Goal: Check status: Check status

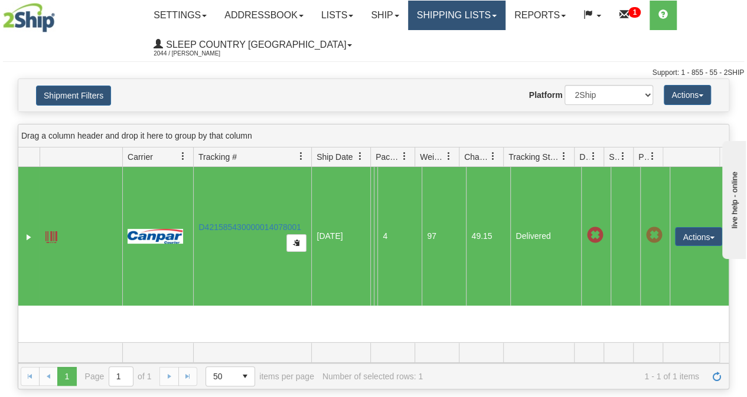
click at [488, 17] on link "Shipping lists" at bounding box center [456, 16] width 97 height 30
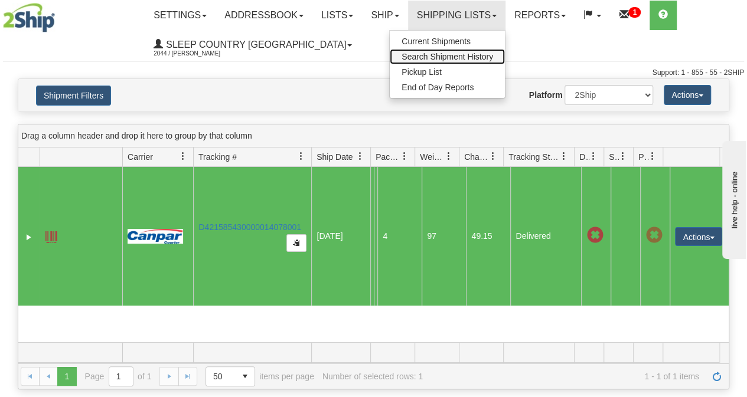
click at [446, 54] on span "Search Shipment History" at bounding box center [448, 56] width 92 height 9
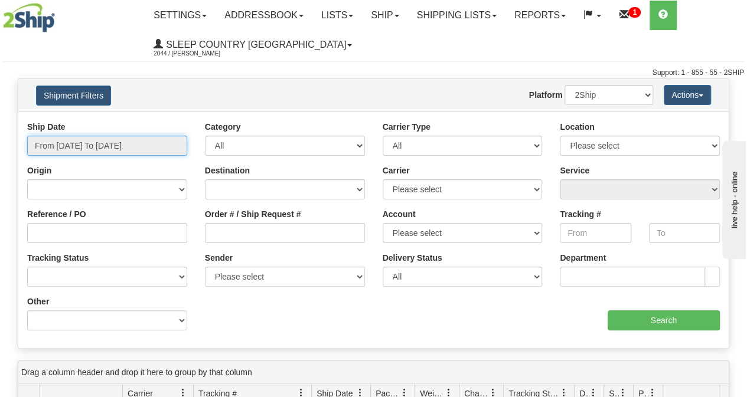
click at [132, 144] on input "From [DATE] To [DATE]" at bounding box center [107, 146] width 160 height 20
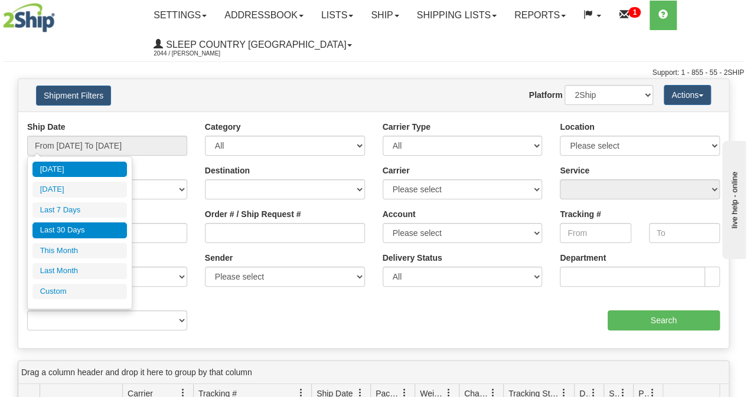
click at [75, 224] on li "Last 30 Days" at bounding box center [79, 231] width 94 height 16
type input "From [DATE] To [DATE]"
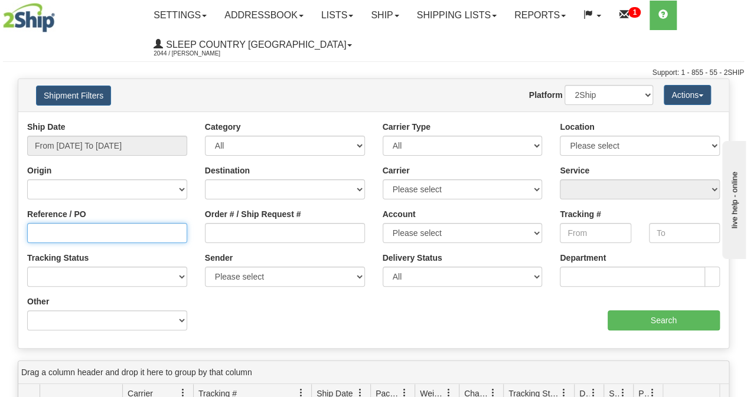
click at [62, 232] on input "Reference / PO" at bounding box center [107, 233] width 160 height 20
paste input "9000I159763."
type input "9000I159763"
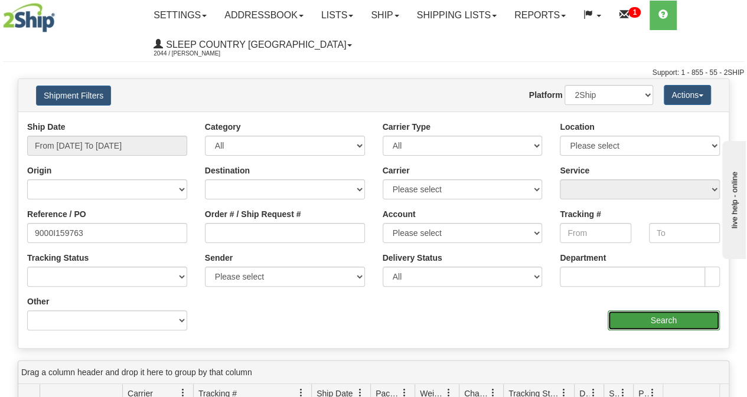
click at [653, 325] on input "Search" at bounding box center [664, 321] width 113 height 20
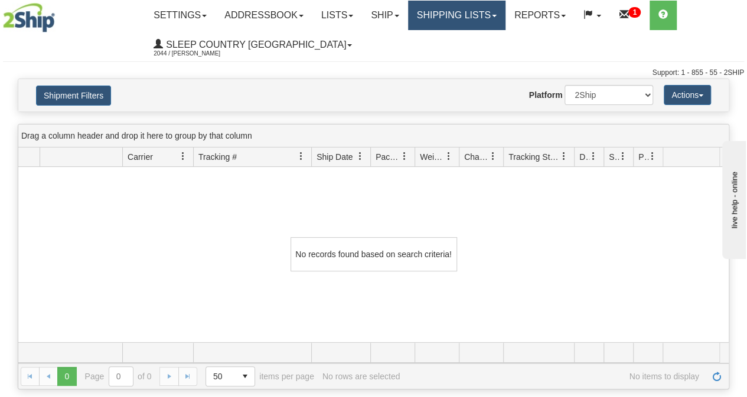
click at [477, 21] on link "Shipping lists" at bounding box center [456, 16] width 97 height 30
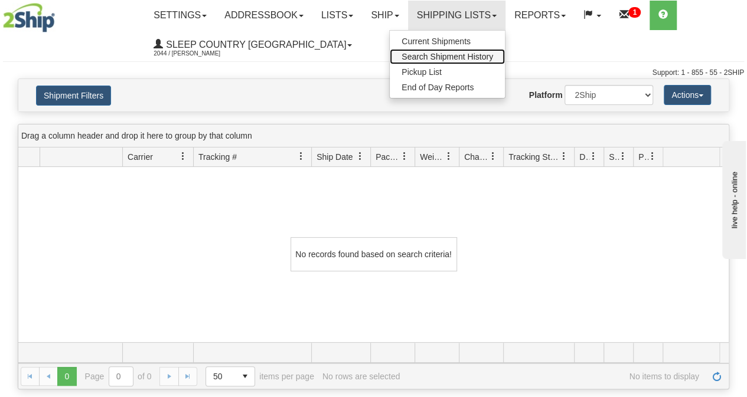
click at [431, 54] on span "Search Shipment History" at bounding box center [448, 56] width 92 height 9
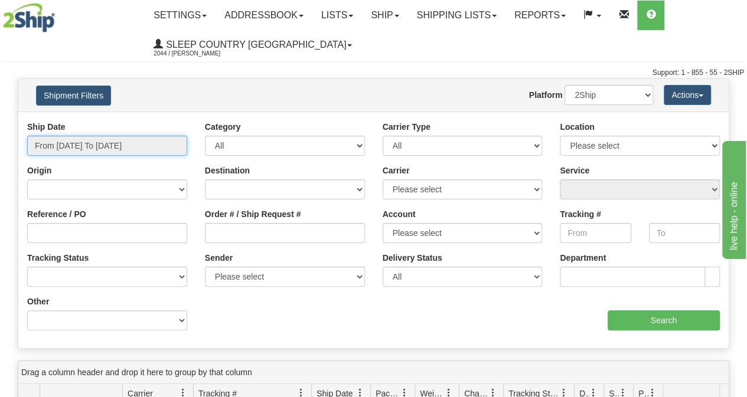
click at [99, 146] on input "From [DATE] To [DATE]" at bounding box center [107, 146] width 160 height 20
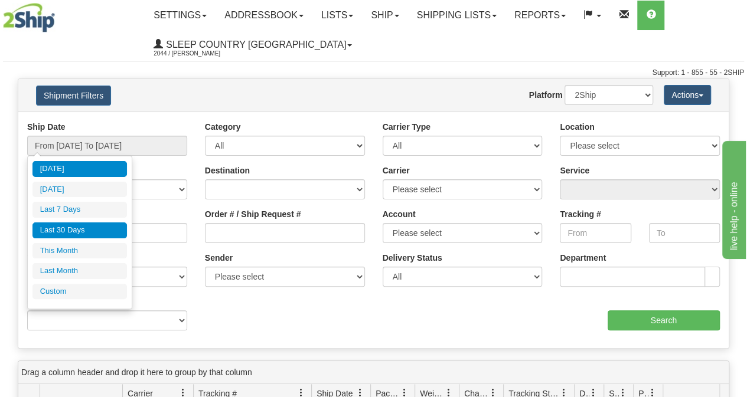
click at [77, 234] on li "Last 30 Days" at bounding box center [79, 231] width 94 height 16
type input "From [DATE] To [DATE]"
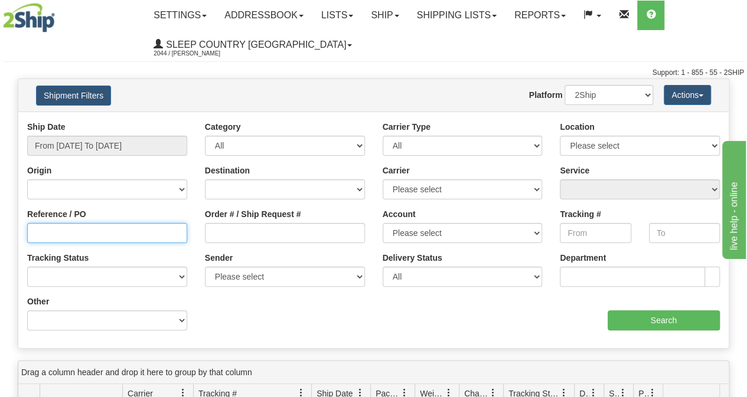
click at [74, 237] on input "Reference / PO" at bounding box center [107, 233] width 160 height 20
paste input "9000I159761"
type input "9000I159761"
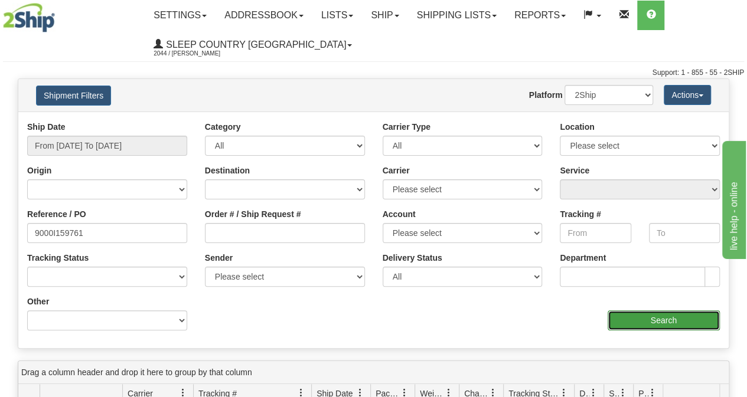
click at [622, 324] on input "Search" at bounding box center [664, 321] width 113 height 20
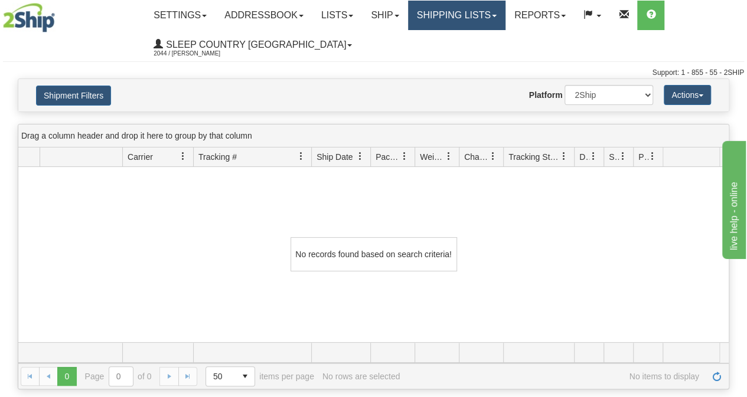
click at [439, 16] on link "Shipping lists" at bounding box center [456, 16] width 97 height 30
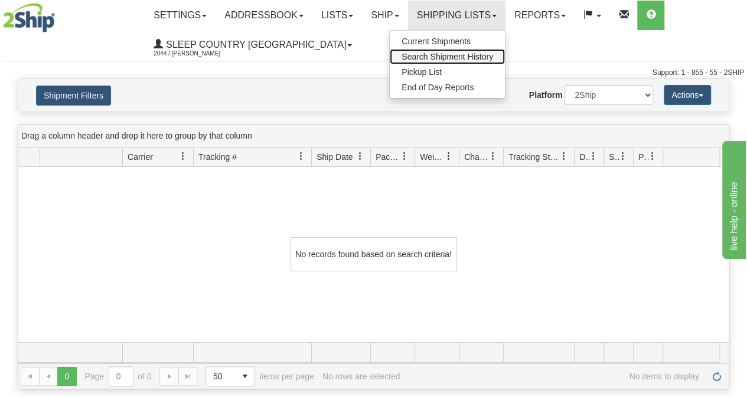
click at [444, 55] on span "Search Shipment History" at bounding box center [448, 56] width 92 height 9
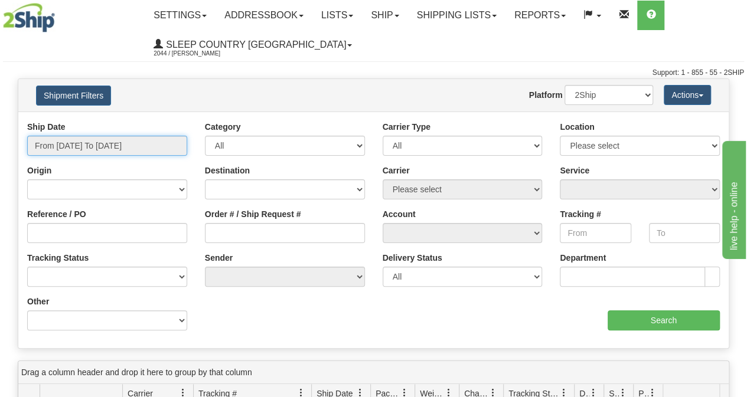
click at [149, 146] on input "From [DATE] To [DATE]" at bounding box center [107, 146] width 160 height 20
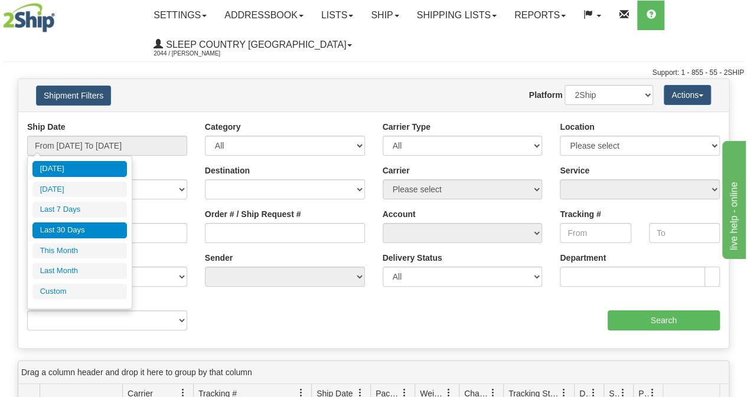
click at [78, 230] on li "Last 30 Days" at bounding box center [79, 231] width 94 height 16
type input "From [DATE] To [DATE]"
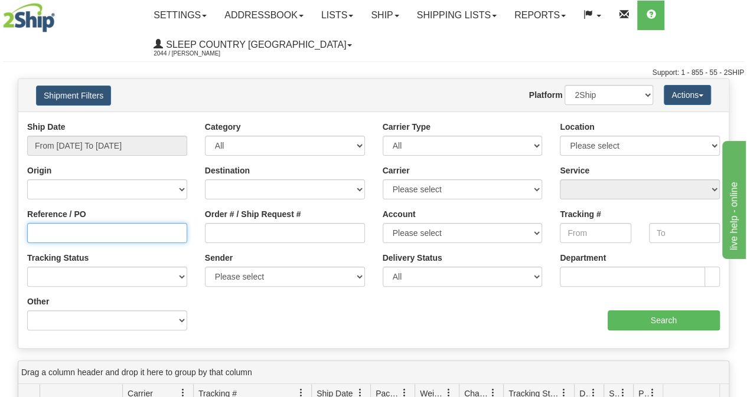
click at [69, 233] on input "Reference / PO" at bounding box center [107, 233] width 160 height 20
paste input "9000I159736"
type input "9000I159736"
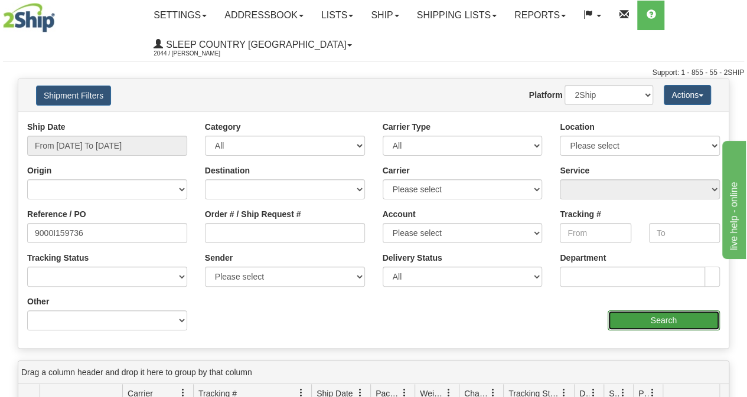
click at [643, 320] on input "Search" at bounding box center [664, 321] width 113 height 20
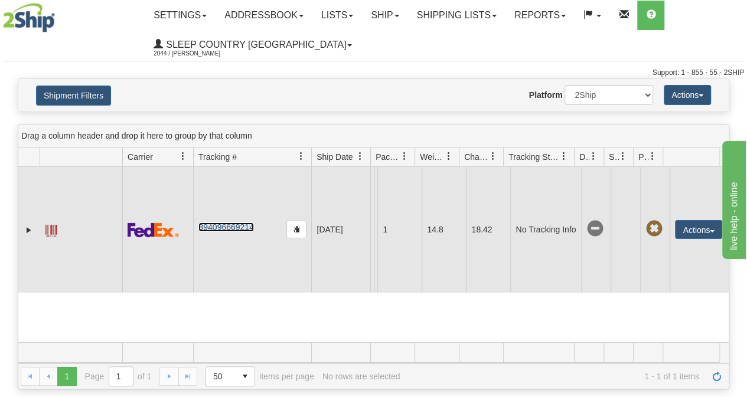
click at [234, 226] on link "394096669214" at bounding box center [225, 227] width 55 height 9
